Goal: Task Accomplishment & Management: Complete application form

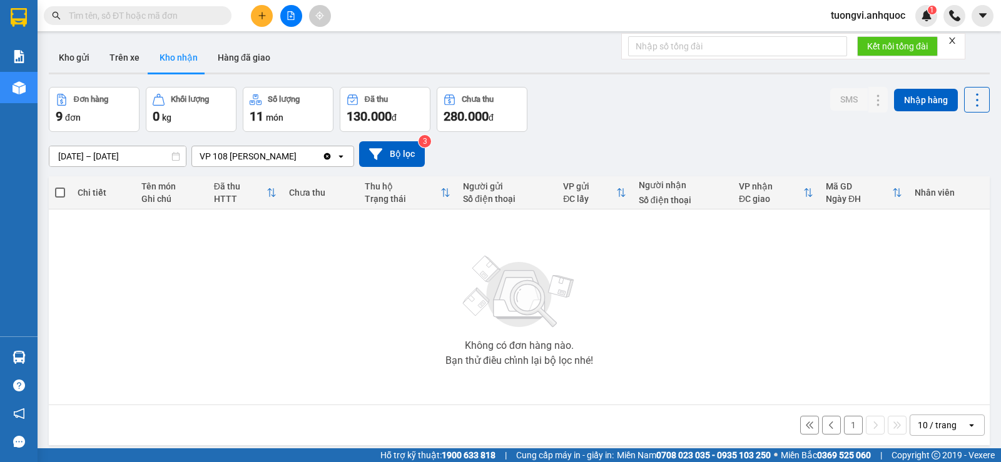
click at [136, 160] on input "10/08/2025 – 12/08/2025" at bounding box center [117, 156] width 136 height 20
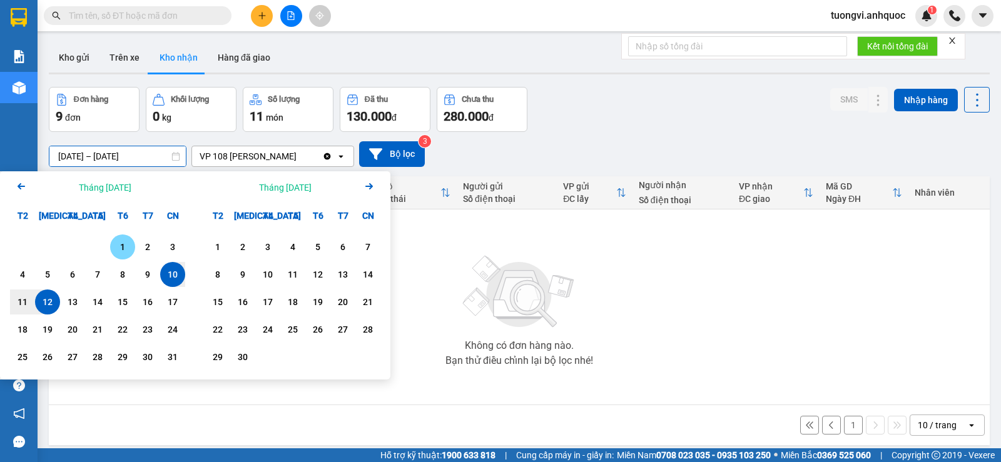
click at [129, 243] on div "1" at bounding box center [123, 247] width 18 height 15
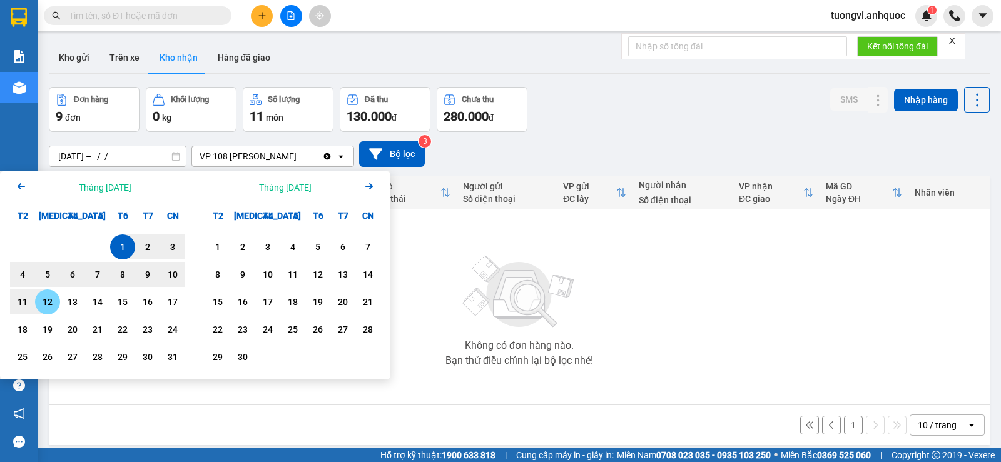
click at [53, 303] on div "12" at bounding box center [48, 302] width 18 height 15
type input "[DATE] – [DATE]"
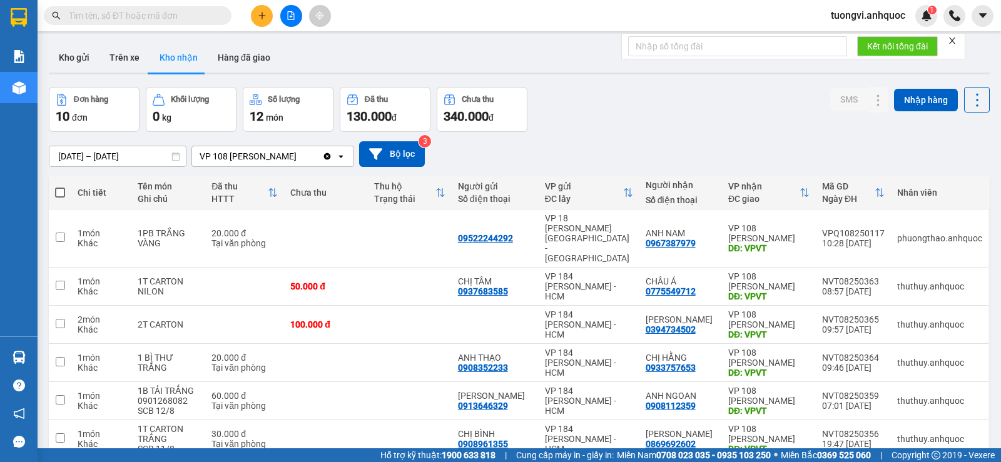
scroll to position [194, 0]
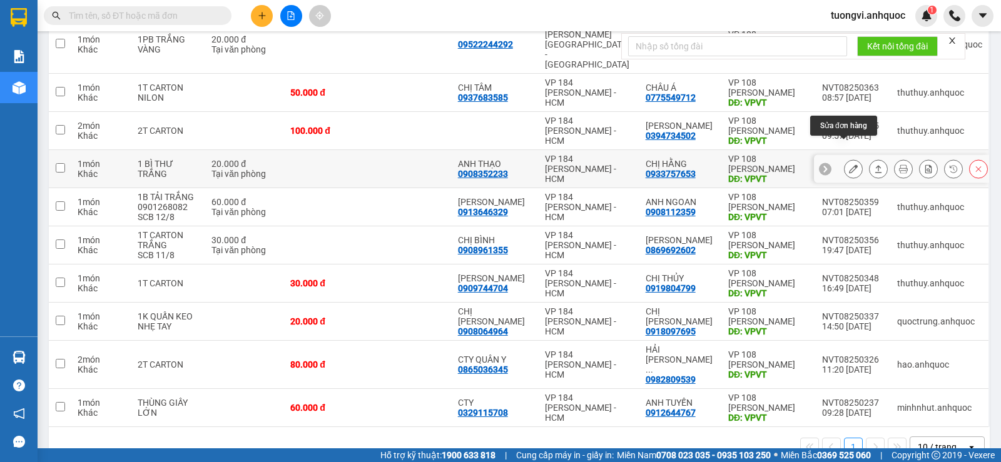
click at [844, 158] on button at bounding box center [853, 169] width 18 height 22
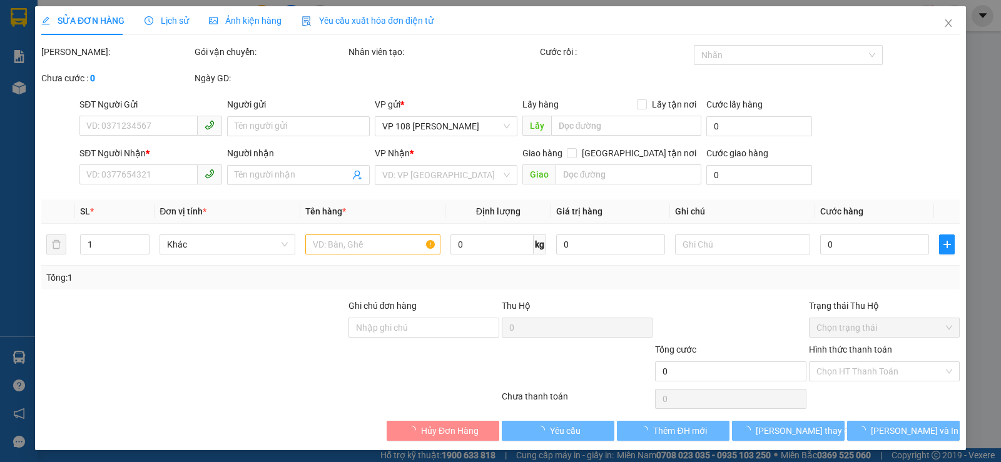
type input "0908352233"
type input "ANH THẠO"
type input "0933757653"
type input "CHỊ HẰNG"
type input "VPVT"
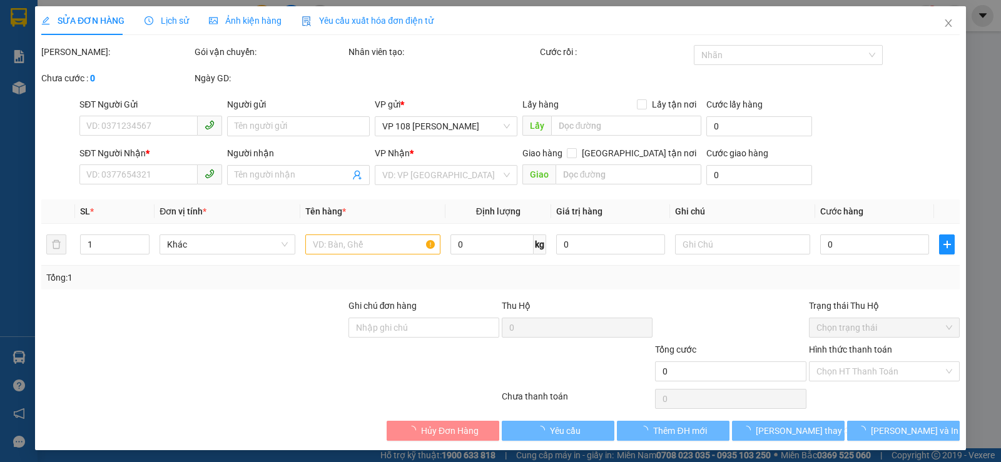
type input "TM 12/8 THỦY"
type input "20.000"
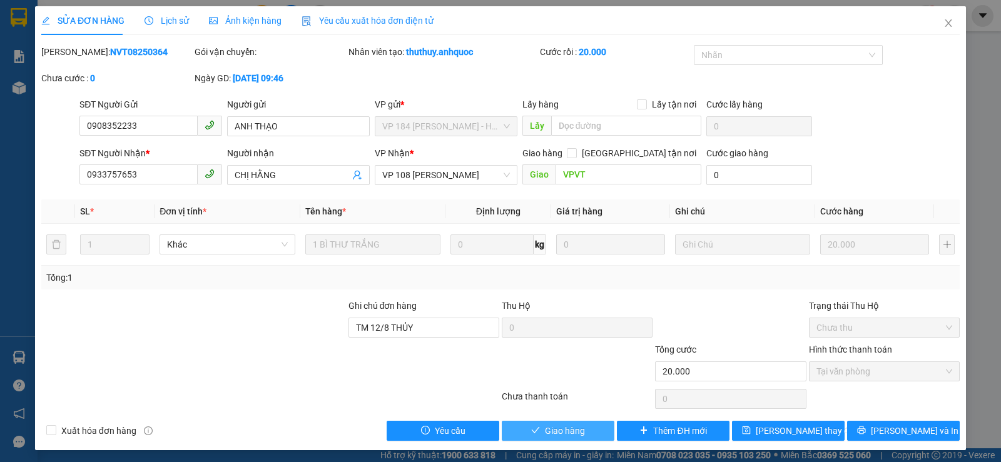
click at [531, 431] on icon "check" at bounding box center [535, 430] width 9 height 9
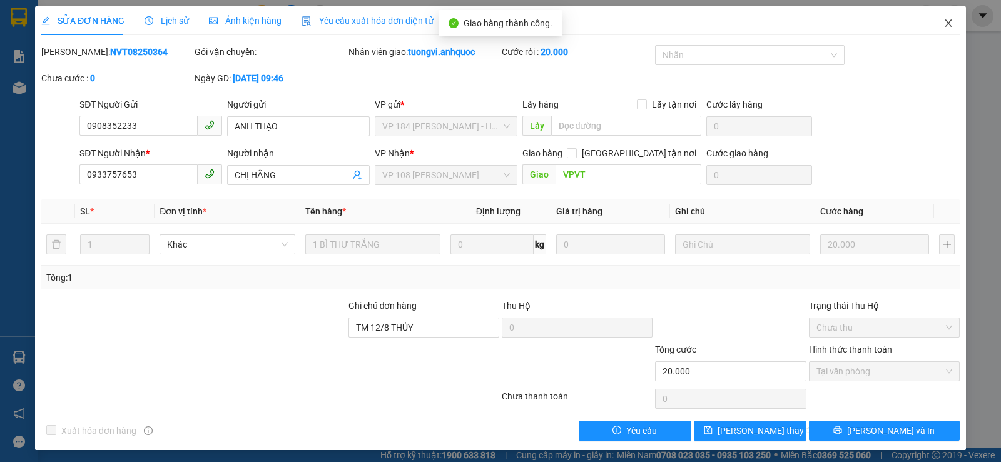
click at [945, 18] on span "Close" at bounding box center [948, 23] width 35 height 35
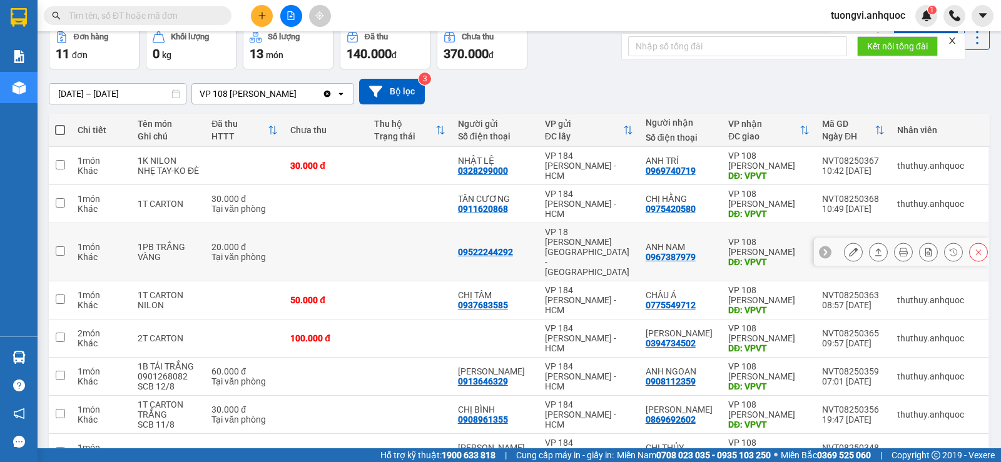
scroll to position [125, 0]
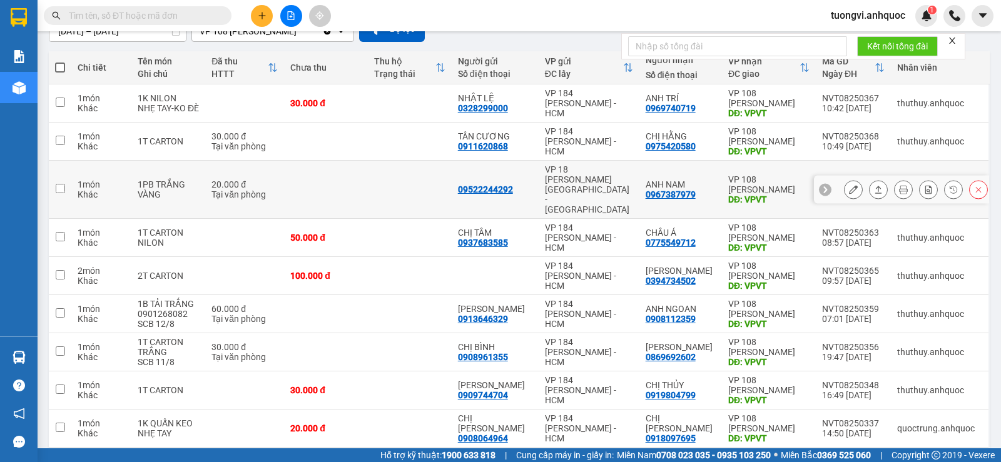
click at [844, 179] on button at bounding box center [853, 190] width 18 height 22
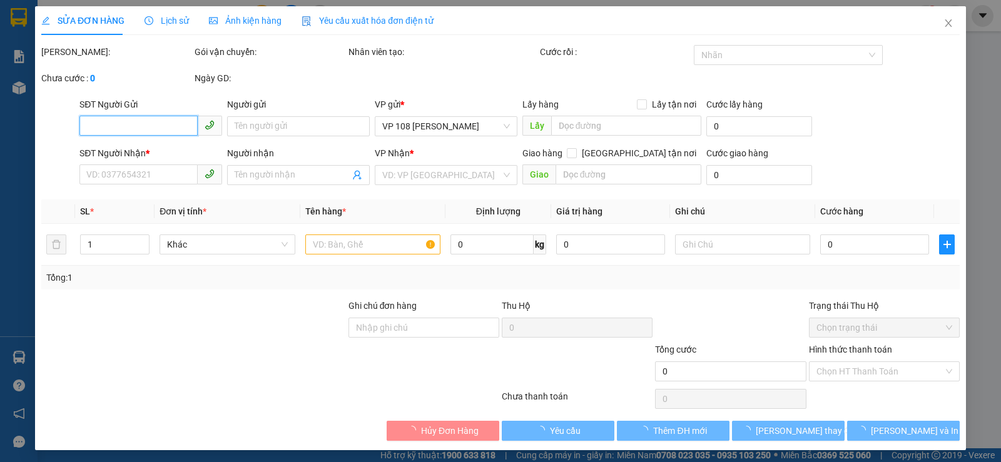
type input "09522244292"
type input "0967387979"
type input "ANH NAM"
type input "VPVT"
type input "TM TẠI VPQ1 12/8 THẢO"
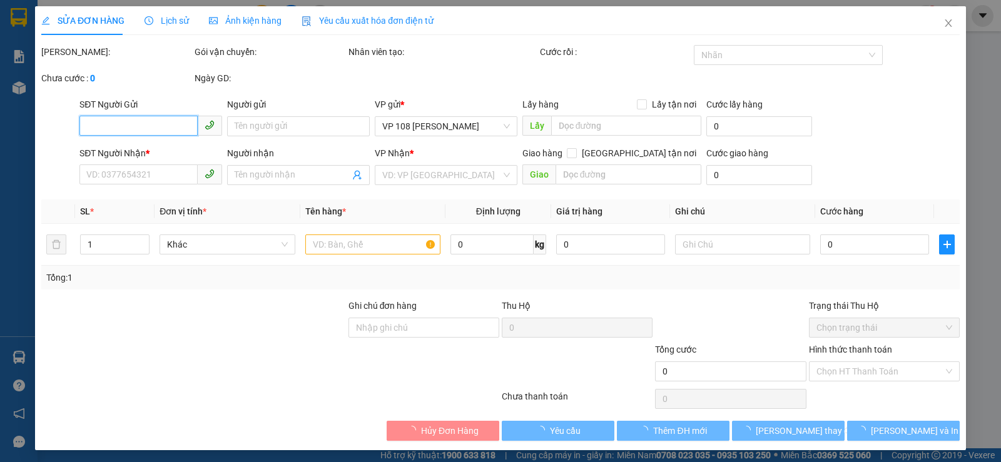
type input "20.000"
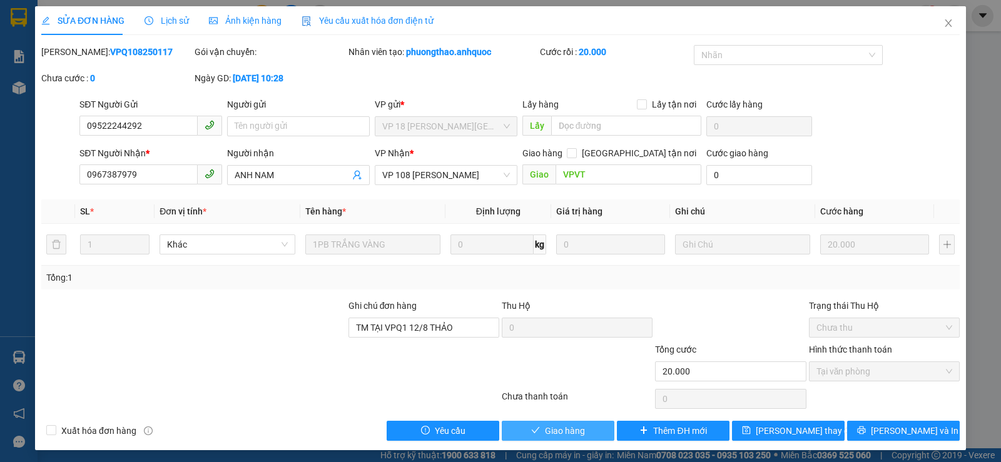
click at [535, 428] on button "Giao hàng" at bounding box center [558, 431] width 113 height 20
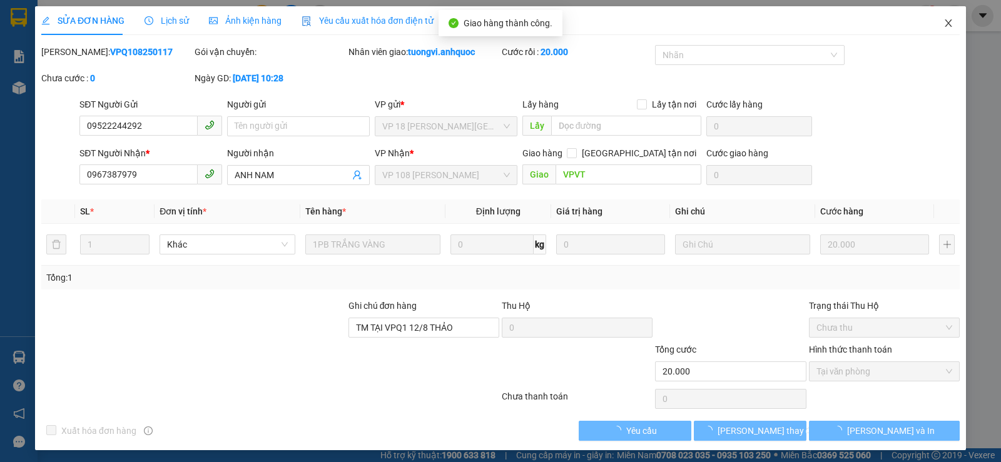
click at [943, 19] on icon "close" at bounding box center [948, 23] width 10 height 10
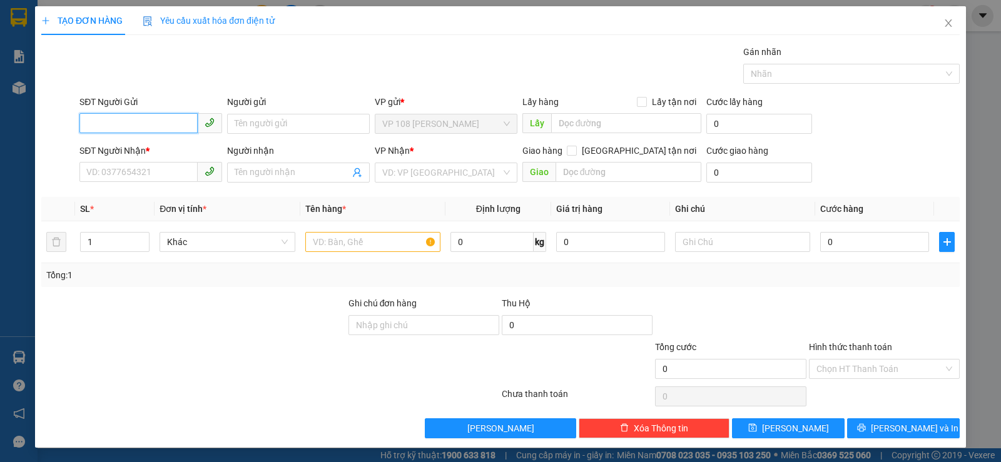
click at [176, 118] on input "SĐT Người Gửi" at bounding box center [138, 123] width 118 height 20
type input "0938939966"
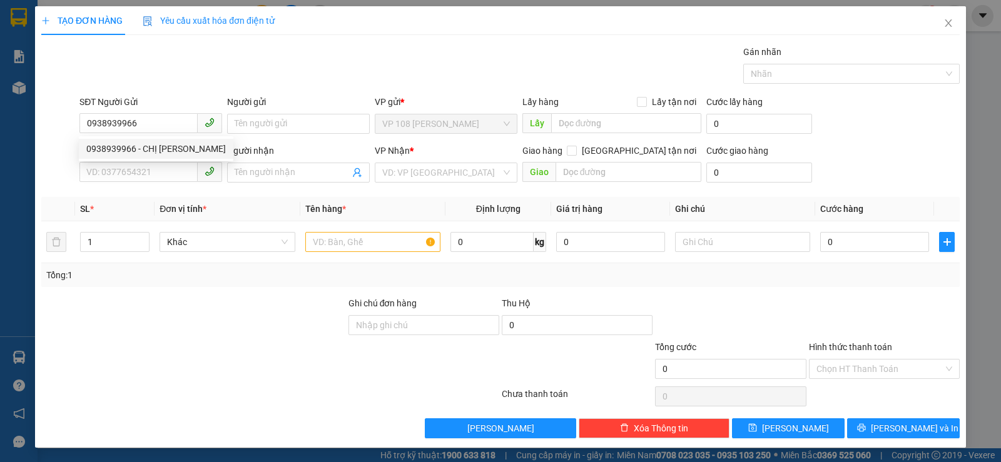
click at [176, 160] on div "0938939966 0938939966 - CHỊ HÂN" at bounding box center [156, 148] width 154 height 25
click at [182, 148] on div "SĐT Người Nhận *" at bounding box center [150, 151] width 143 height 14
click at [182, 162] on input "SĐT Người Nhận *" at bounding box center [138, 172] width 118 height 20
click at [174, 124] on input "0938939966" at bounding box center [138, 123] width 118 height 20
click at [159, 145] on div "0938939966 - CHỊ HÂN" at bounding box center [155, 149] width 139 height 14
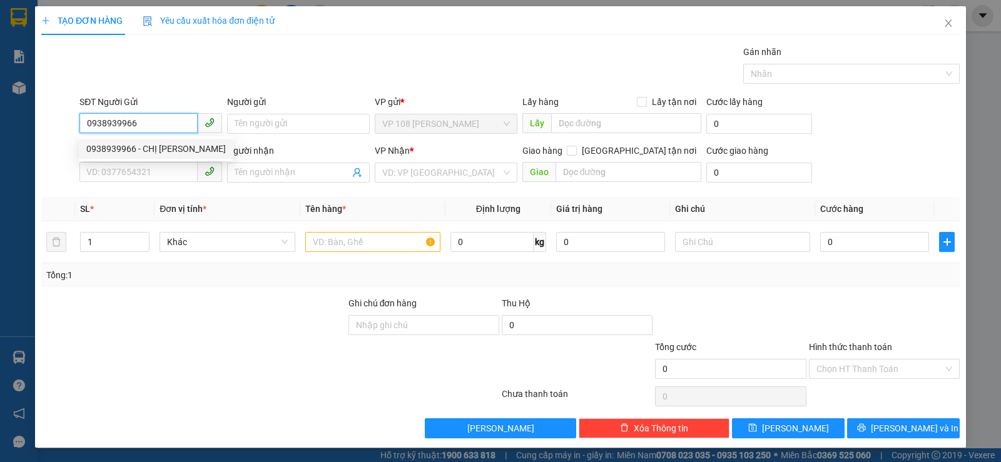
type input "CHỊ HÂN"
type input "0967052773"
type input "ANH QUÂN"
type input "VPSG"
type input "20.000"
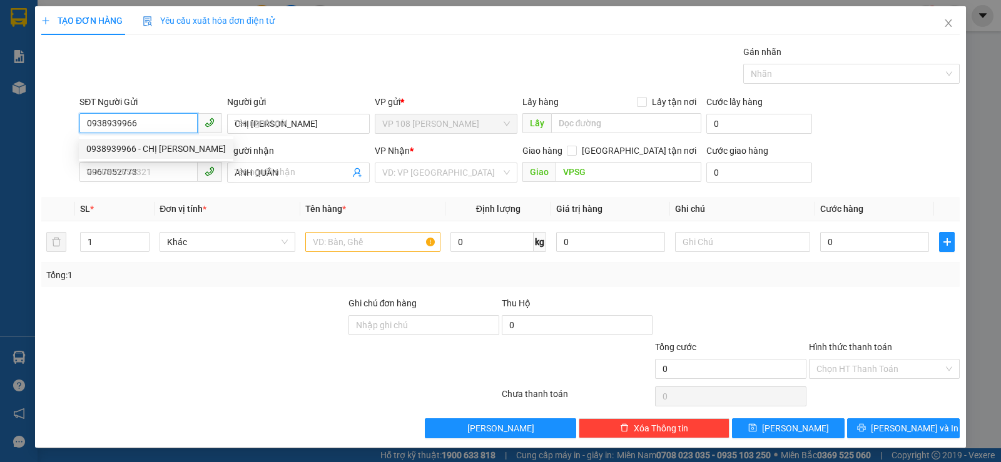
type input "20.000"
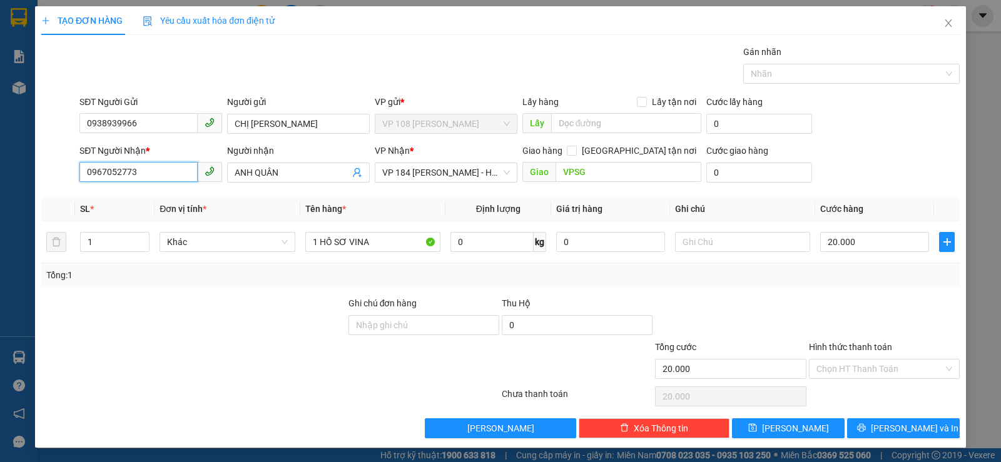
click at [163, 169] on input "0967052773" at bounding box center [138, 172] width 118 height 20
type input "0978848393"
click at [163, 189] on div "0978848393 - A VINH" at bounding box center [149, 198] width 141 height 20
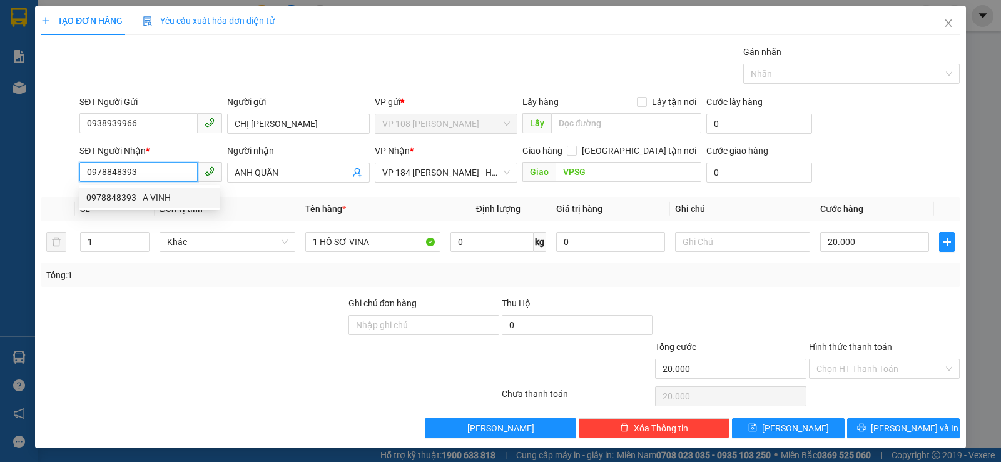
type input "A VINH"
type input "0978848393"
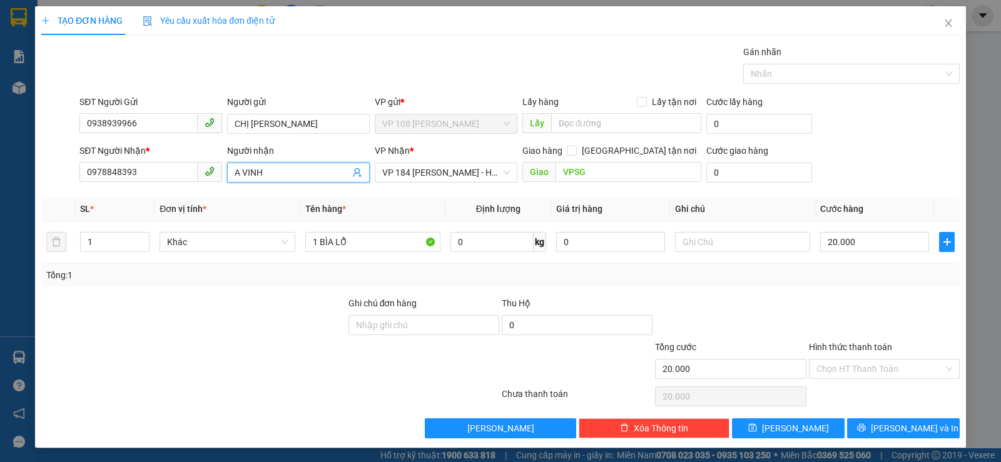
click at [265, 166] on input "A VINH" at bounding box center [292, 173] width 115 height 14
type input "0935468919"
click at [370, 239] on input "1 BÌA LỖ" at bounding box center [372, 242] width 135 height 20
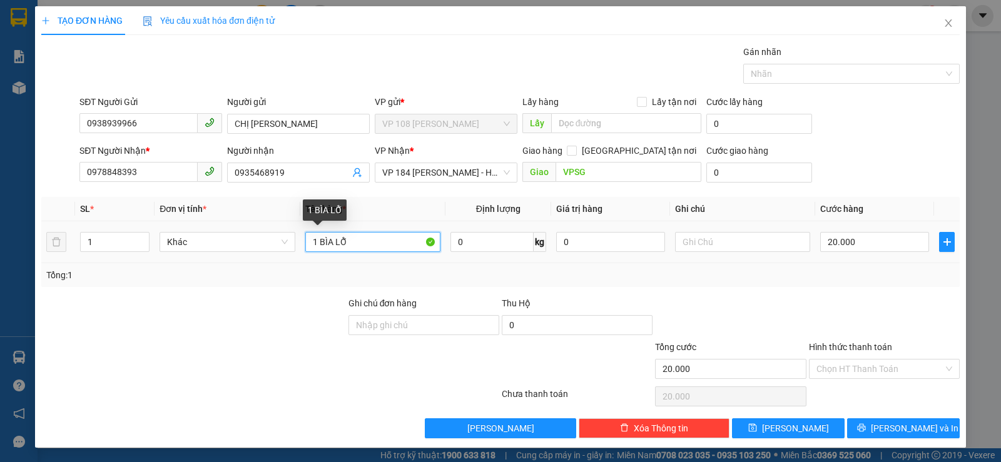
click at [370, 239] on input "1 BÌA LỖ" at bounding box center [372, 242] width 135 height 20
type input "1HS TRẮNG ĐỎ"
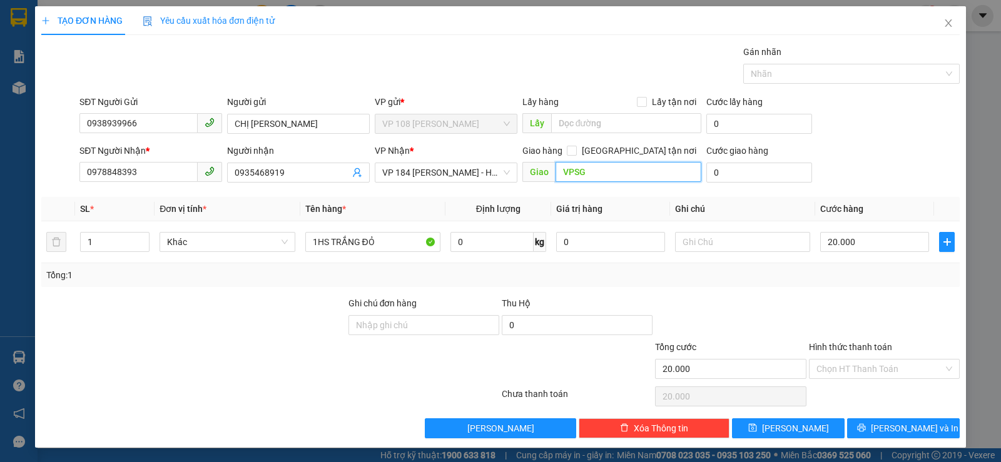
click at [615, 174] on input "VPSG" at bounding box center [628, 172] width 146 height 20
click at [615, 171] on input "VPSG" at bounding box center [628, 172] width 146 height 20
click at [834, 365] on input "Hình thức thanh toán" at bounding box center [879, 369] width 127 height 19
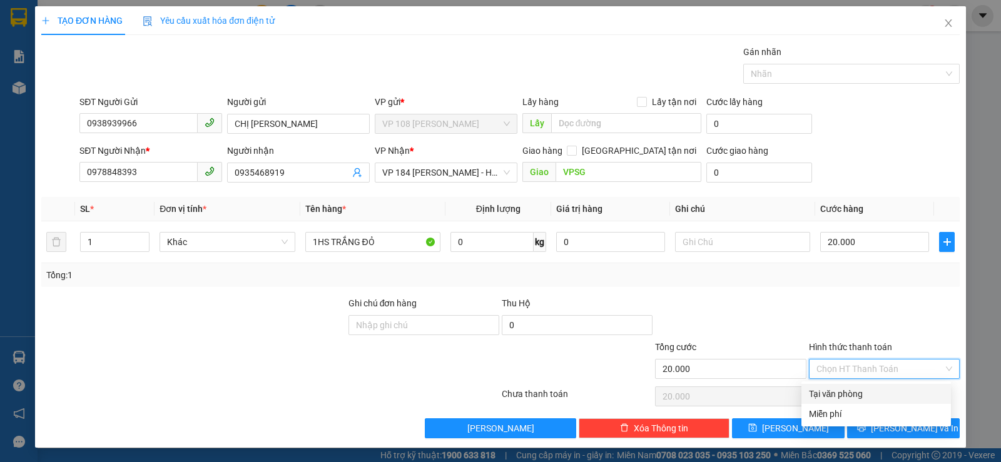
click at [841, 388] on div "Tại văn phòng" at bounding box center [876, 394] width 134 height 14
type input "0"
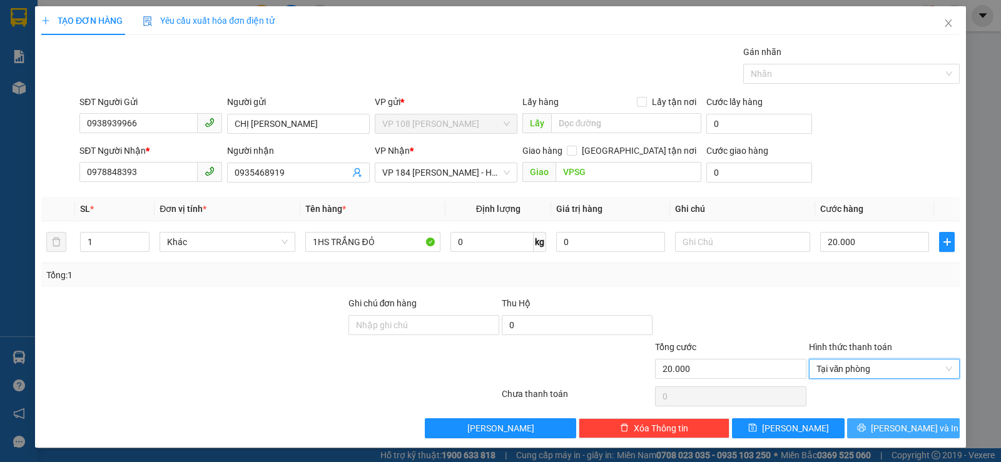
click at [887, 431] on span "Lưu và In" at bounding box center [914, 428] width 88 height 14
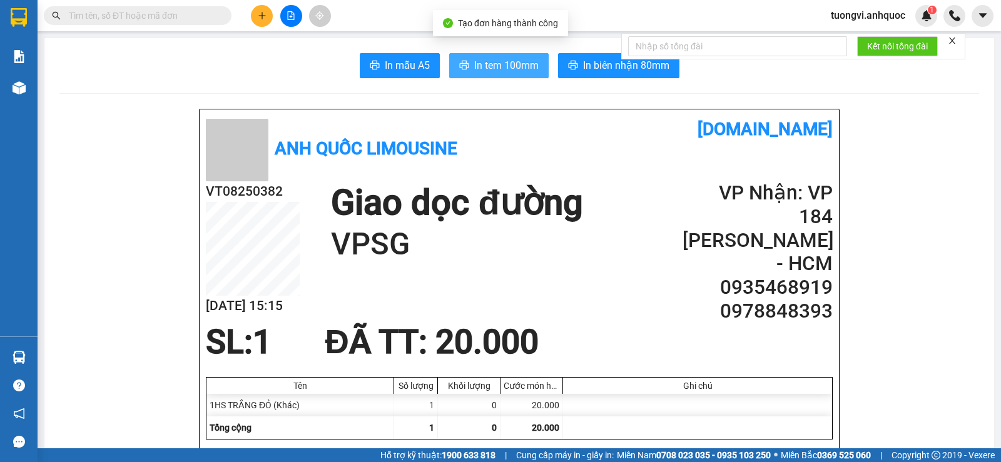
click at [517, 69] on span "In tem 100mm" at bounding box center [506, 66] width 64 height 16
click at [517, 62] on span "In tem 100mm" at bounding box center [506, 66] width 64 height 16
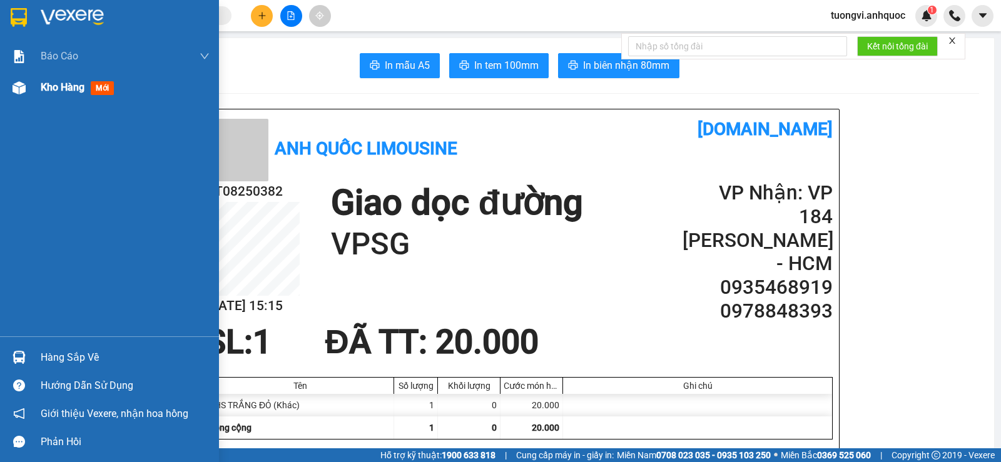
click at [23, 87] on img at bounding box center [19, 87] width 13 height 13
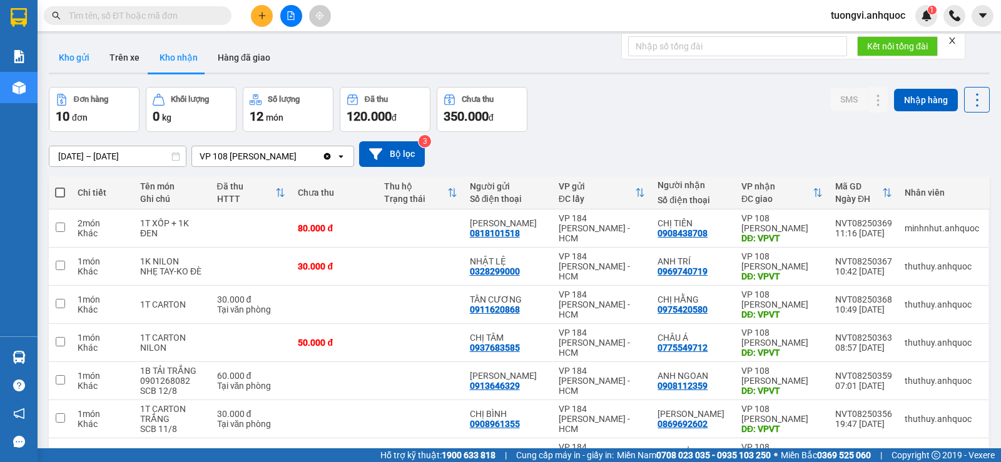
click at [83, 48] on button "Kho gửi" at bounding box center [74, 58] width 51 height 30
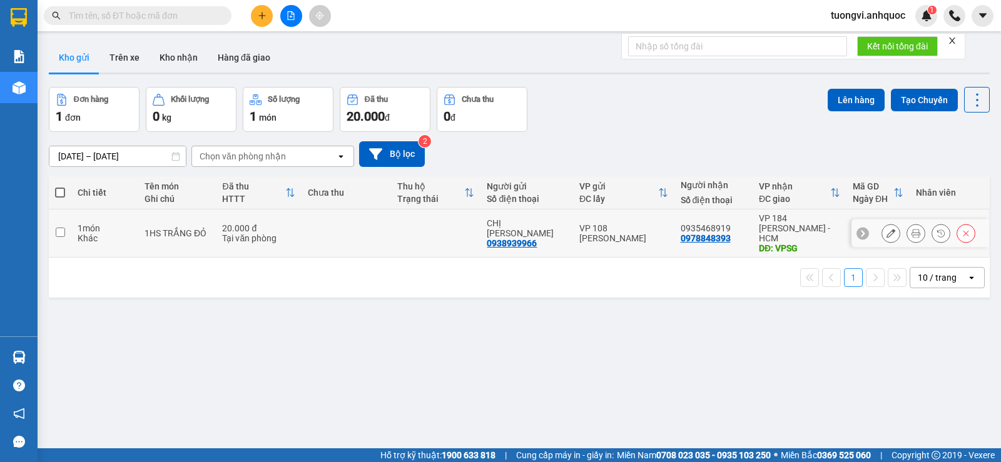
click at [253, 235] on div "Tại văn phòng" at bounding box center [258, 238] width 73 height 10
checkbox input "true"
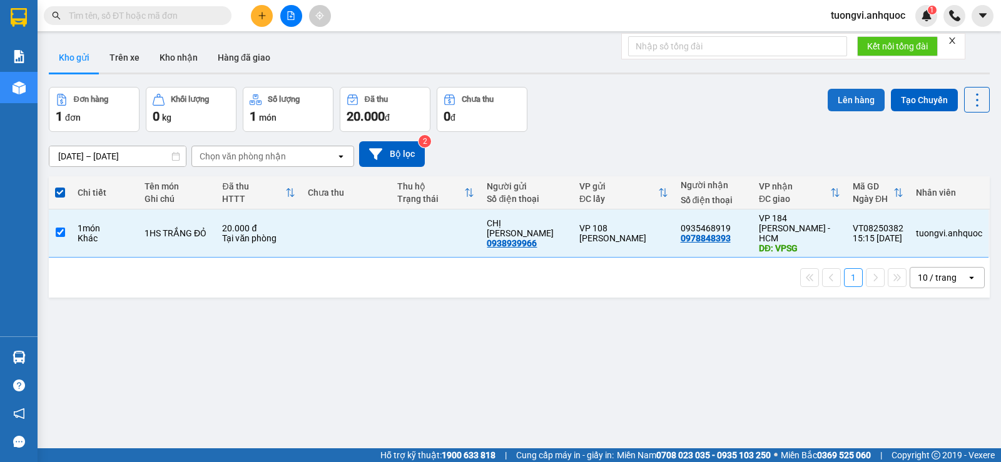
click at [863, 93] on button "Lên hàng" at bounding box center [855, 100] width 57 height 23
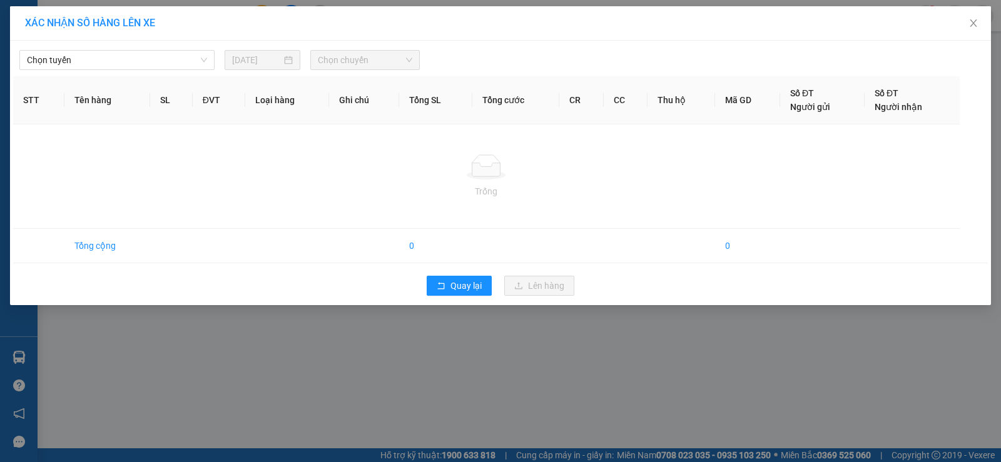
click at [93, 71] on div "Chọn tuyến 12/08/2025 Chọn chuyến STT Tên hàng SL ĐVT Loại hàng Ghi chú Tổng SL…" at bounding box center [500, 173] width 981 height 265
click at [93, 66] on span "Chọn tuyến" at bounding box center [117, 60] width 180 height 19
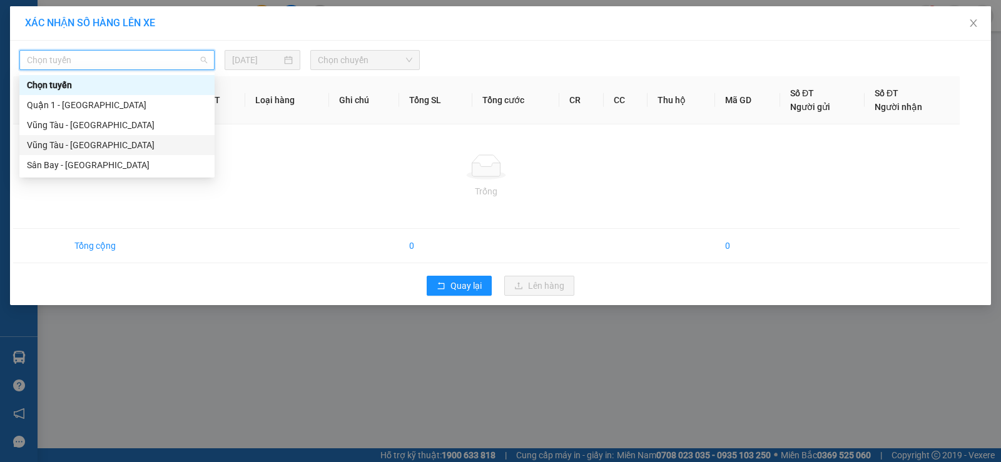
click at [92, 144] on div "Vũng Tàu - Sân Bay" at bounding box center [117, 145] width 180 height 14
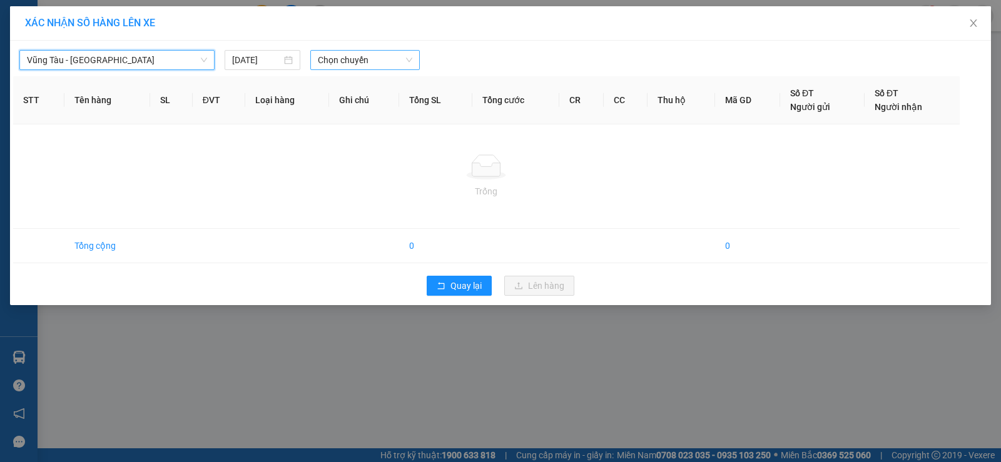
click at [341, 65] on span "Chọn chuyến" at bounding box center [365, 60] width 94 height 19
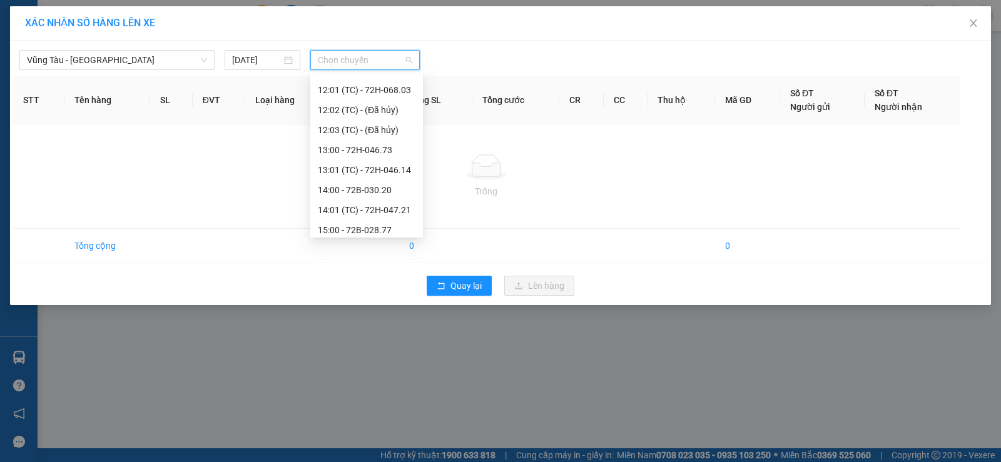
scroll to position [438, 0]
click at [372, 182] on div "16:00 - 72H-049.30" at bounding box center [367, 188] width 98 height 14
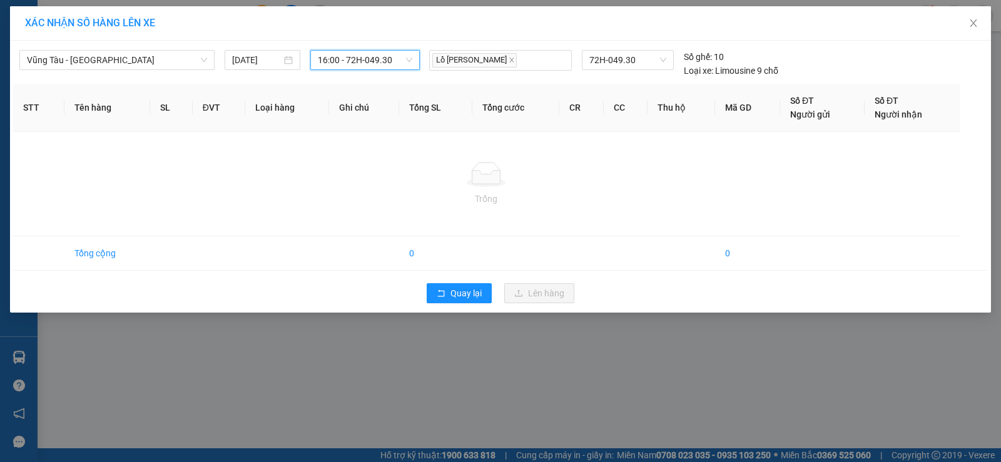
click at [341, 62] on span "16:00 - 72H-049.30" at bounding box center [365, 60] width 94 height 19
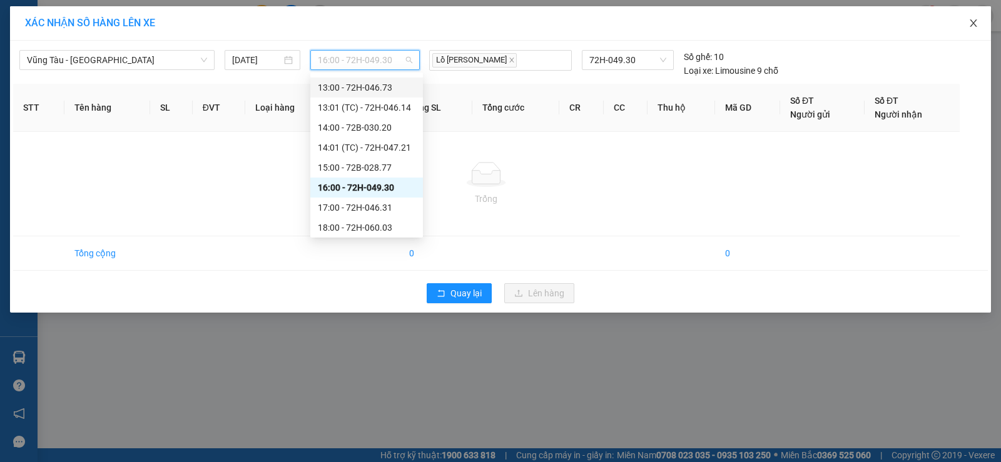
click at [974, 18] on span "Close" at bounding box center [973, 23] width 35 height 35
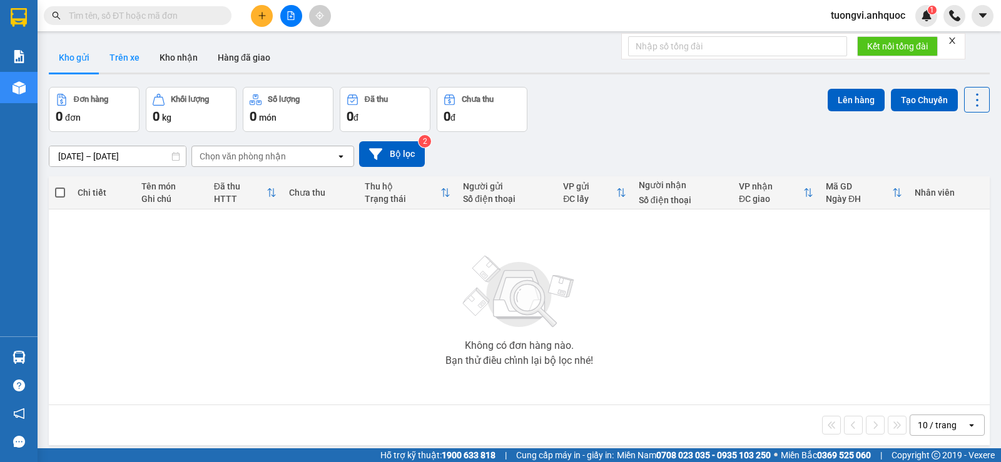
click at [123, 51] on button "Trên xe" at bounding box center [124, 58] width 50 height 30
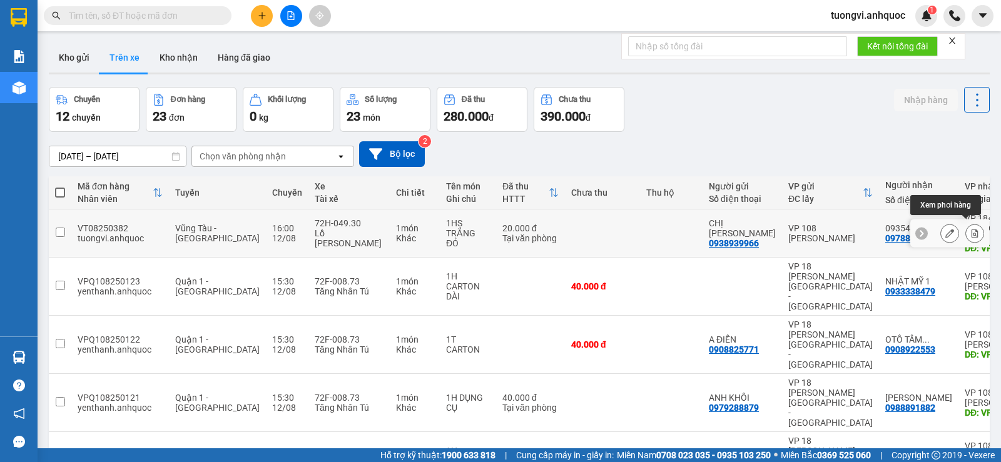
click at [966, 223] on button at bounding box center [975, 234] width 18 height 22
